Goal: Contribute content

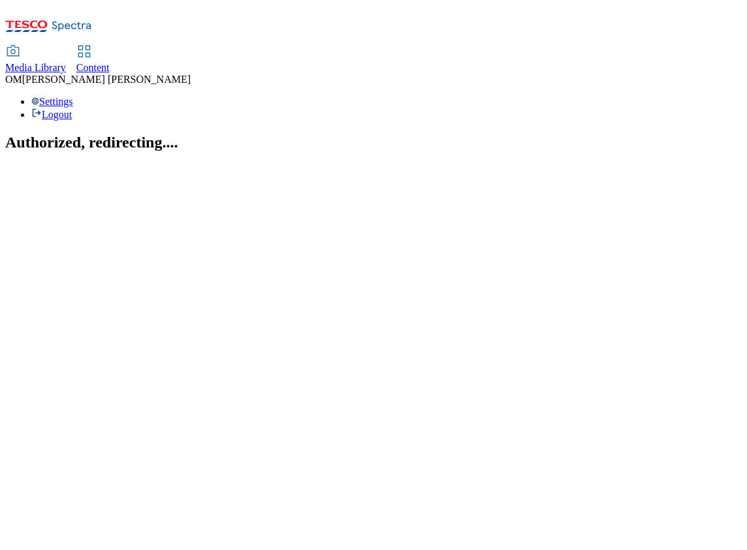
click at [66, 62] on span "Media Library" at bounding box center [35, 67] width 61 height 11
select select "flare-ghs"
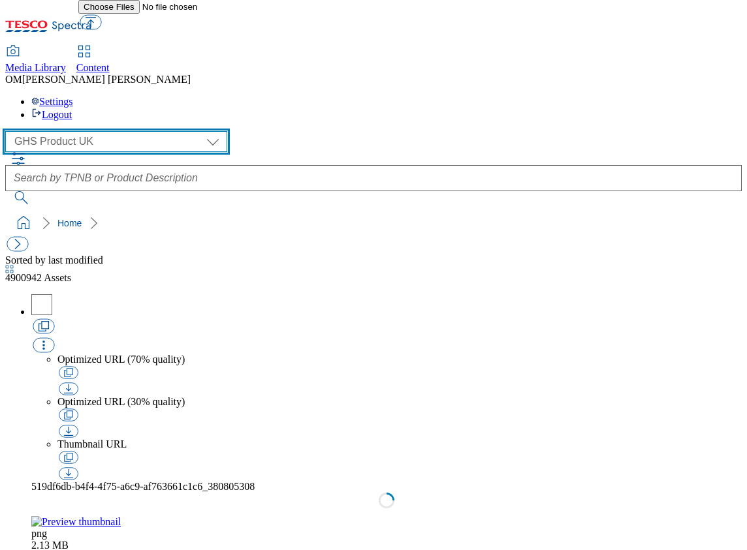
click at [99, 131] on select "GHS Marketing UK GHS Product UK ghs-roi" at bounding box center [116, 141] width 222 height 21
select select "flare-ghs-mktg"
click at [9, 131] on select "GHS Marketing UK GHS Product UK ghs-roi" at bounding box center [116, 141] width 222 height 21
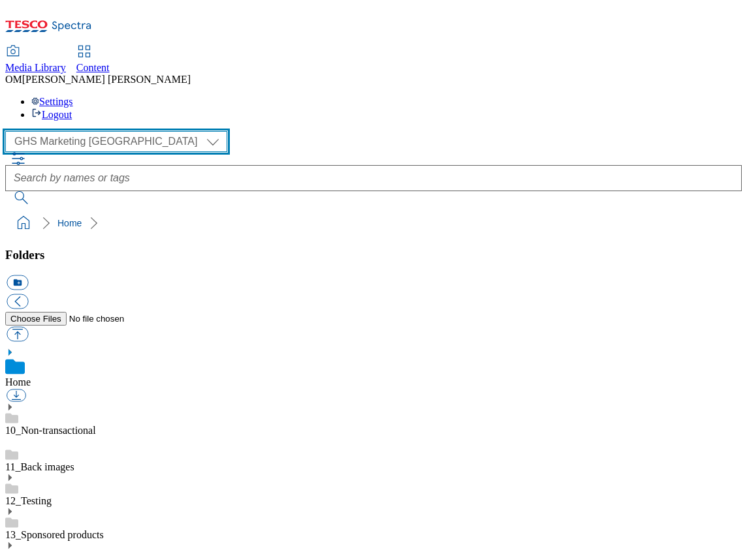
scroll to position [84, 0]
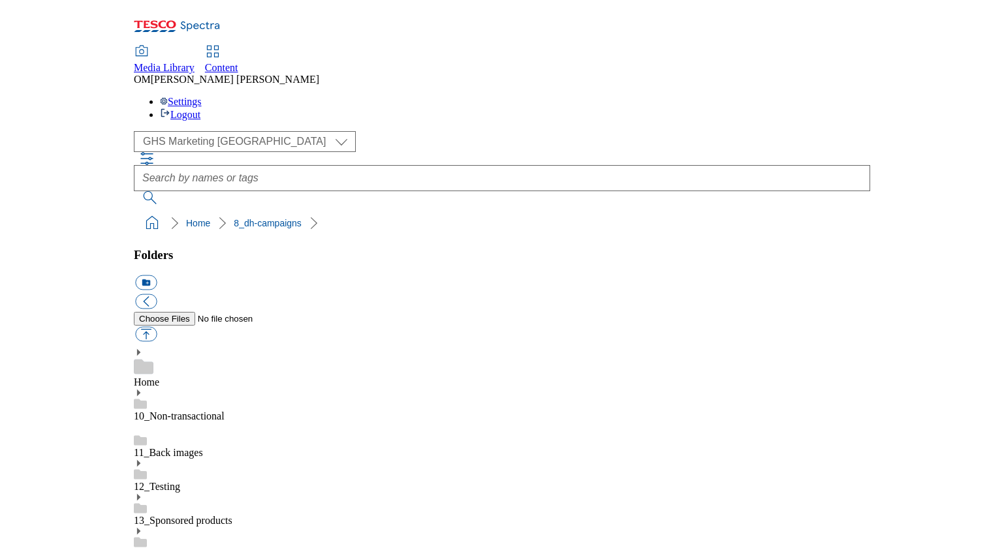
scroll to position [531, 0]
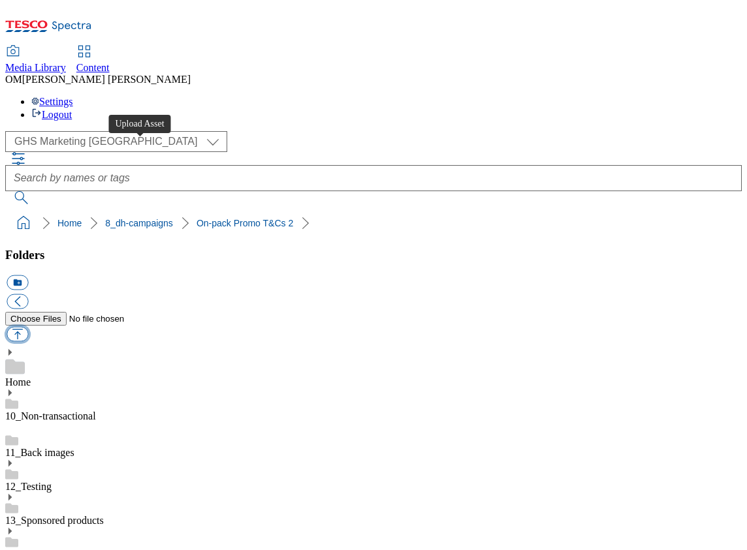
click at [28, 327] on button "button" at bounding box center [18, 334] width 22 height 15
type input "C:\fakepath\1754987523384-ad541366_MDLZOreoNightMode_LegoBrand_H_1184x333_V1.jpg"
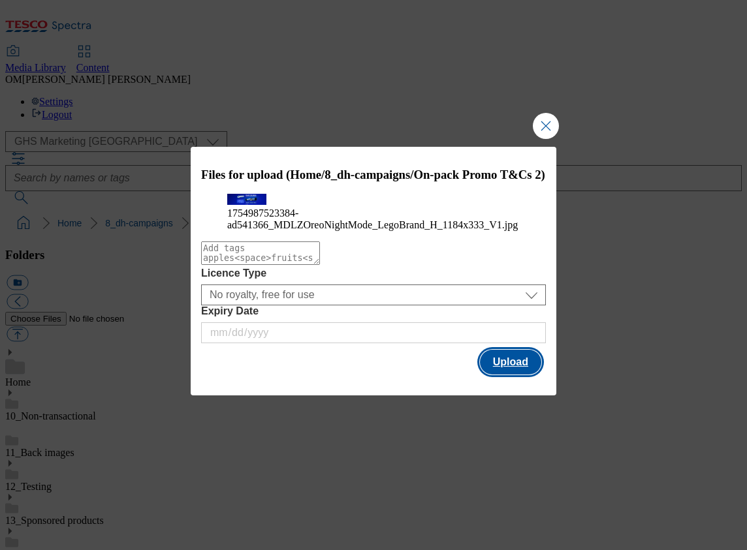
click at [527, 375] on button "Upload" at bounding box center [510, 362] width 61 height 25
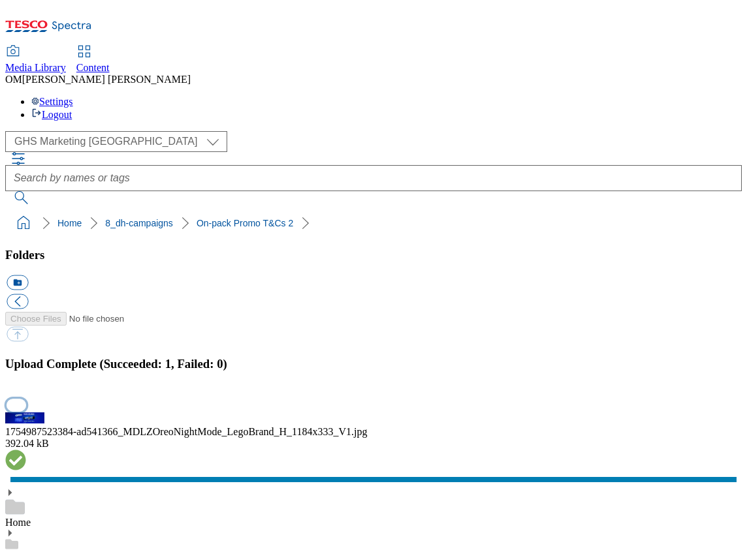
click at [26, 399] on button "button" at bounding box center [17, 405] width 20 height 12
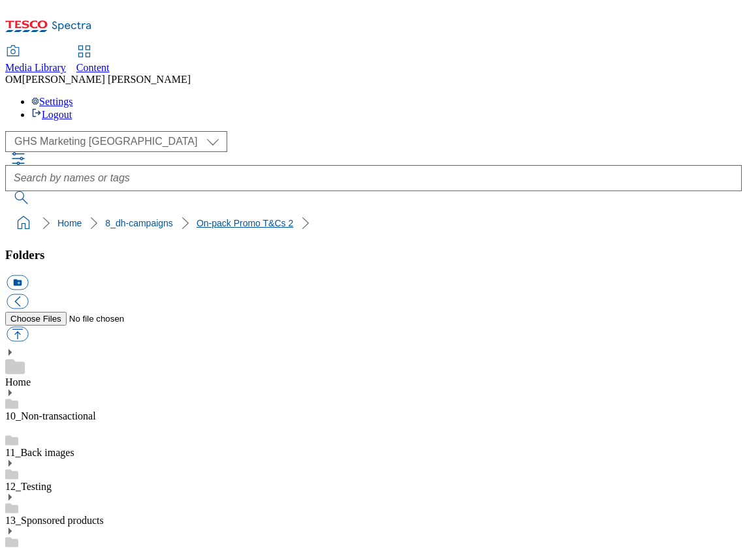
click at [217, 218] on link "On-pack Promo T&Cs 2" at bounding box center [244, 223] width 97 height 10
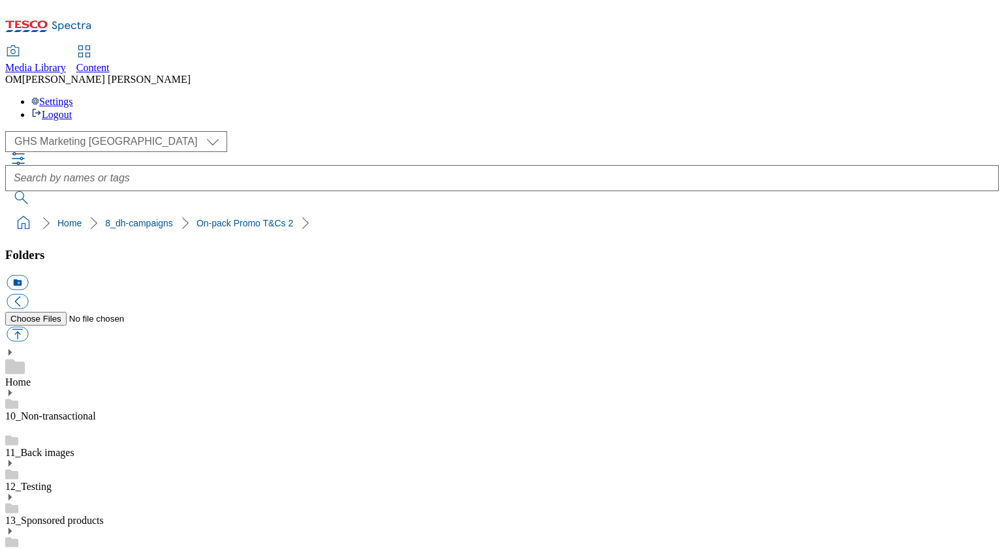
scroll to position [499, 0]
